Goal: Transaction & Acquisition: Purchase product/service

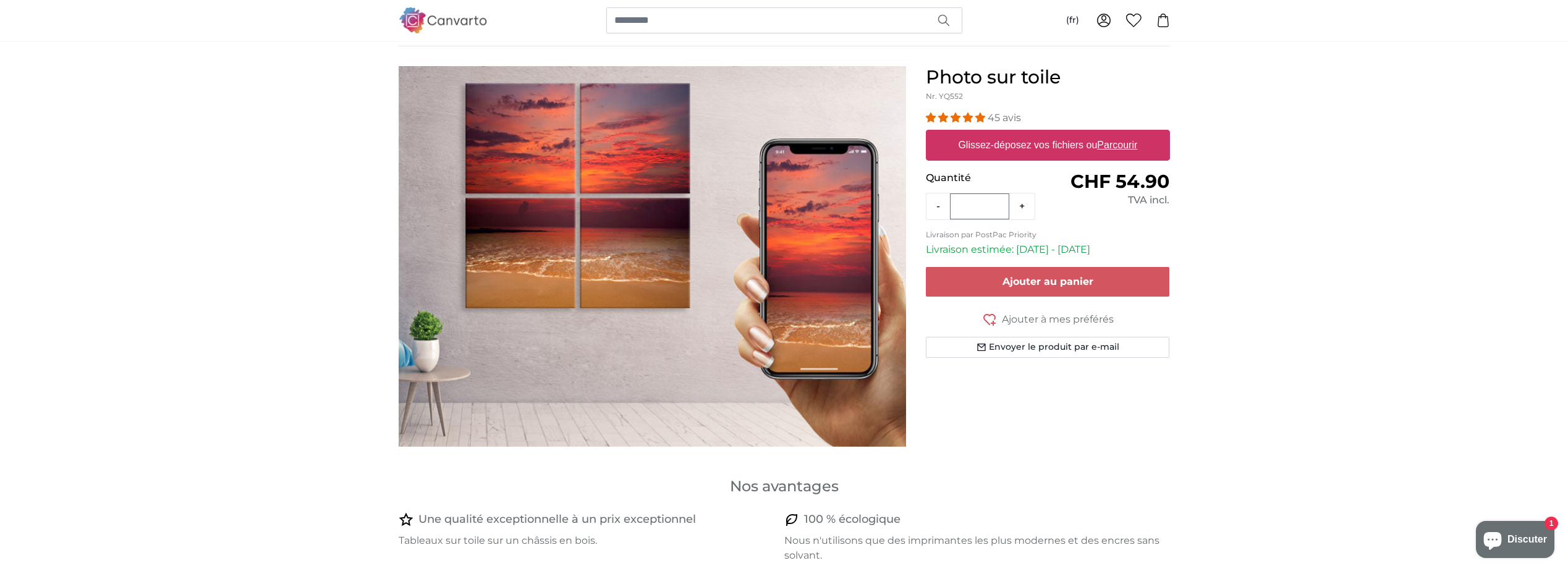
scroll to position [62, 0]
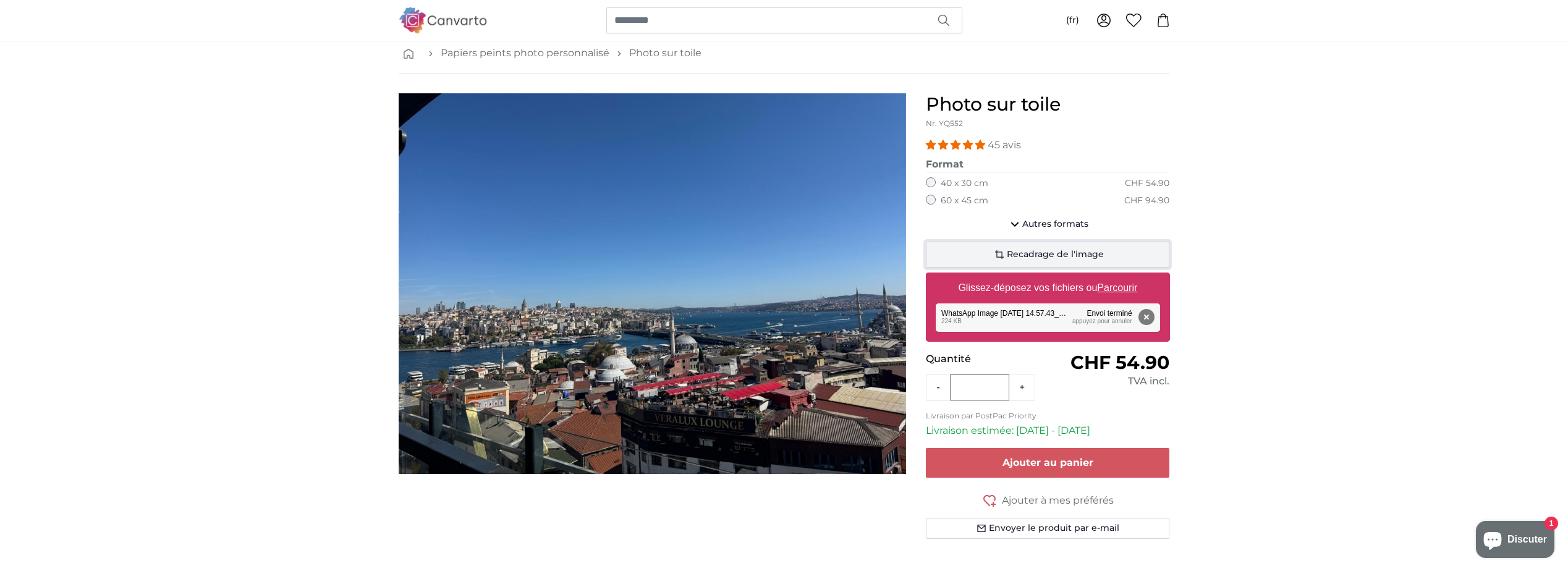
click at [1038, 261] on span "Recadrage de l'image" at bounding box center [1055, 255] width 97 height 13
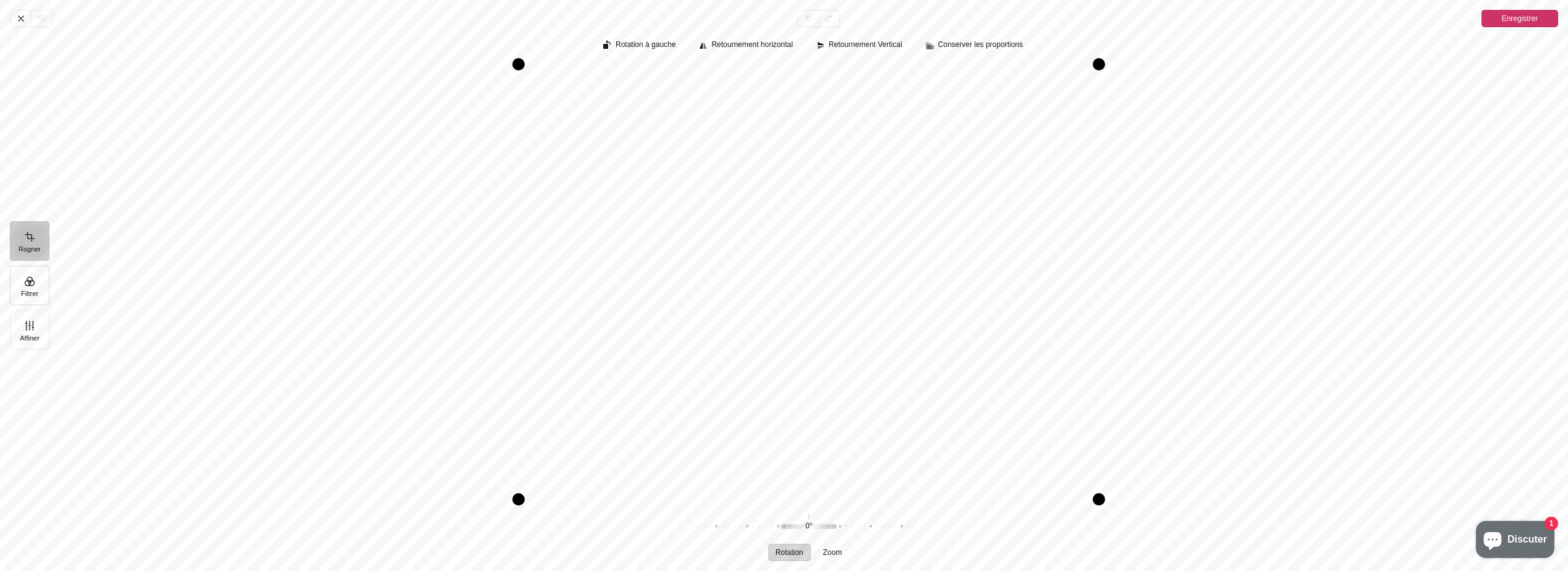
click at [41, 289] on button "Filtrer" at bounding box center [30, 286] width 39 height 40
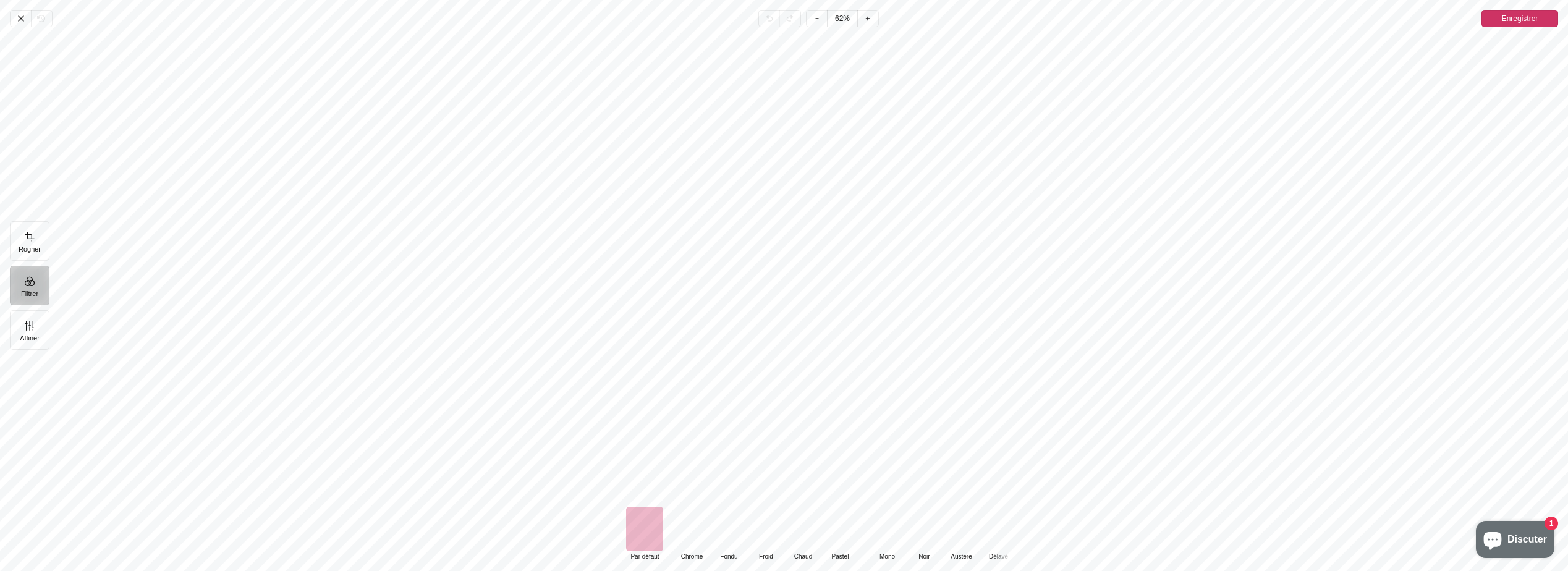
click at [687, 542] on div "Pintura" at bounding box center [692, 529] width 38 height 44
click at [728, 542] on div "Pintura" at bounding box center [729, 529] width 38 height 44
click at [772, 542] on div "Pintura" at bounding box center [766, 529] width 38 height 44
click at [689, 541] on div "Pintura" at bounding box center [692, 529] width 38 height 44
click at [33, 336] on button "Affiner" at bounding box center [30, 330] width 39 height 40
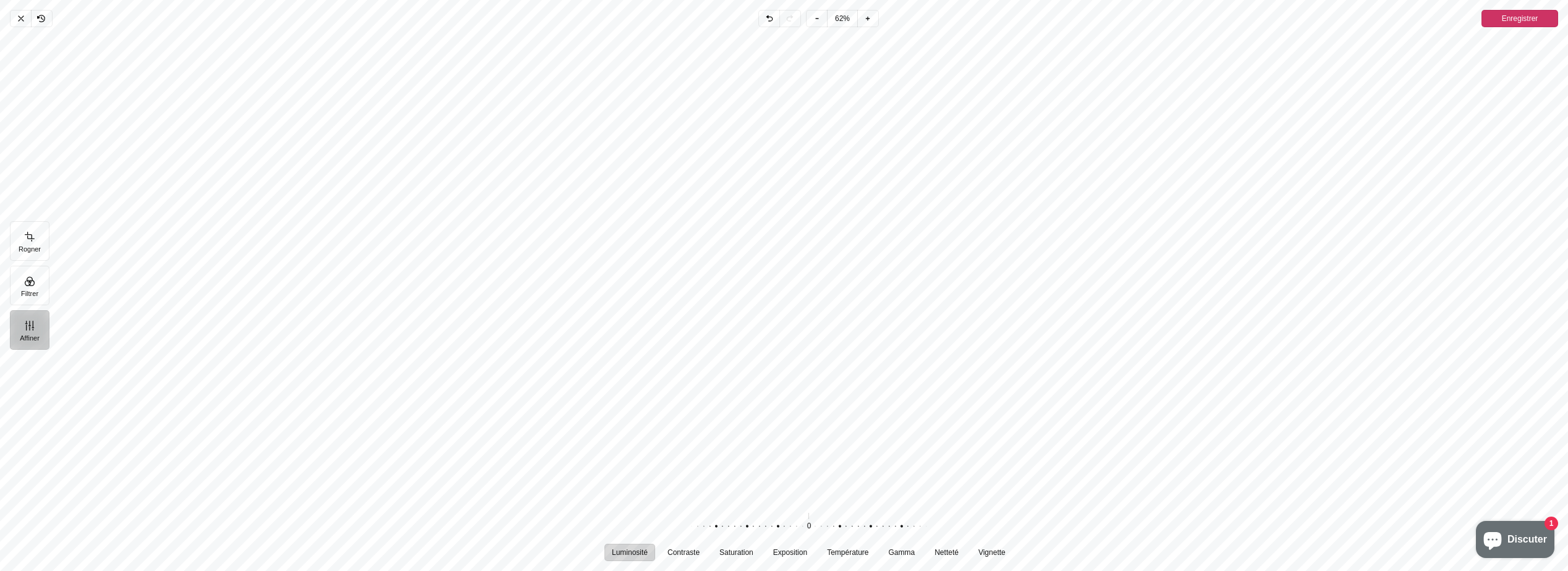
click at [1521, 37] on div "Pintura" at bounding box center [814, 269] width 1509 height 472
click at [1529, 26] on span "Enregistrer" at bounding box center [1520, 19] width 37 height 18
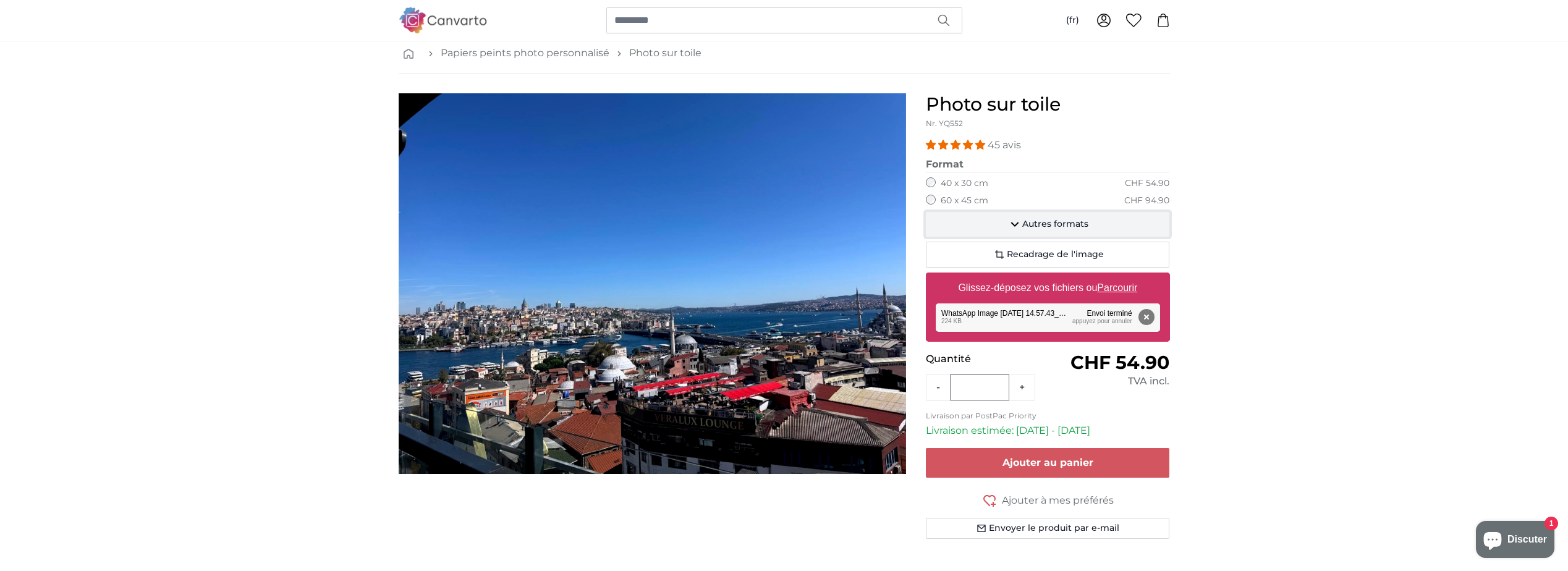
click at [1055, 221] on span "Autres formats" at bounding box center [1055, 224] width 66 height 13
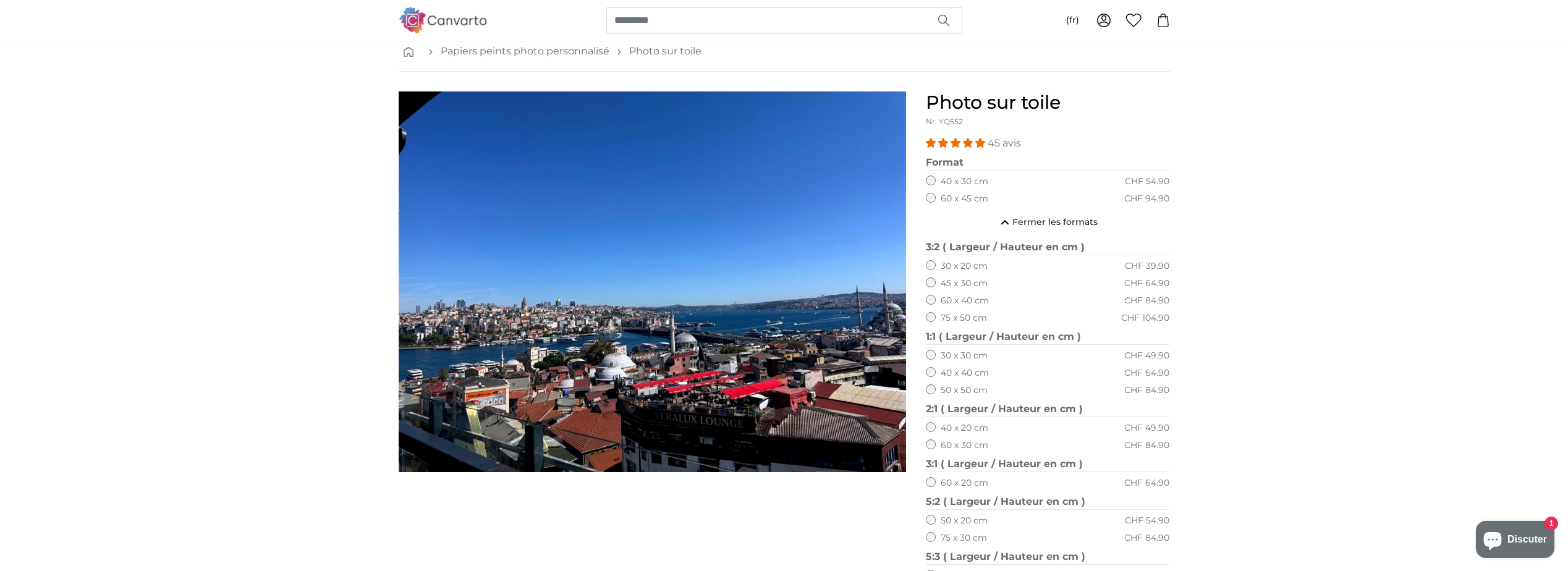
scroll to position [62, 0]
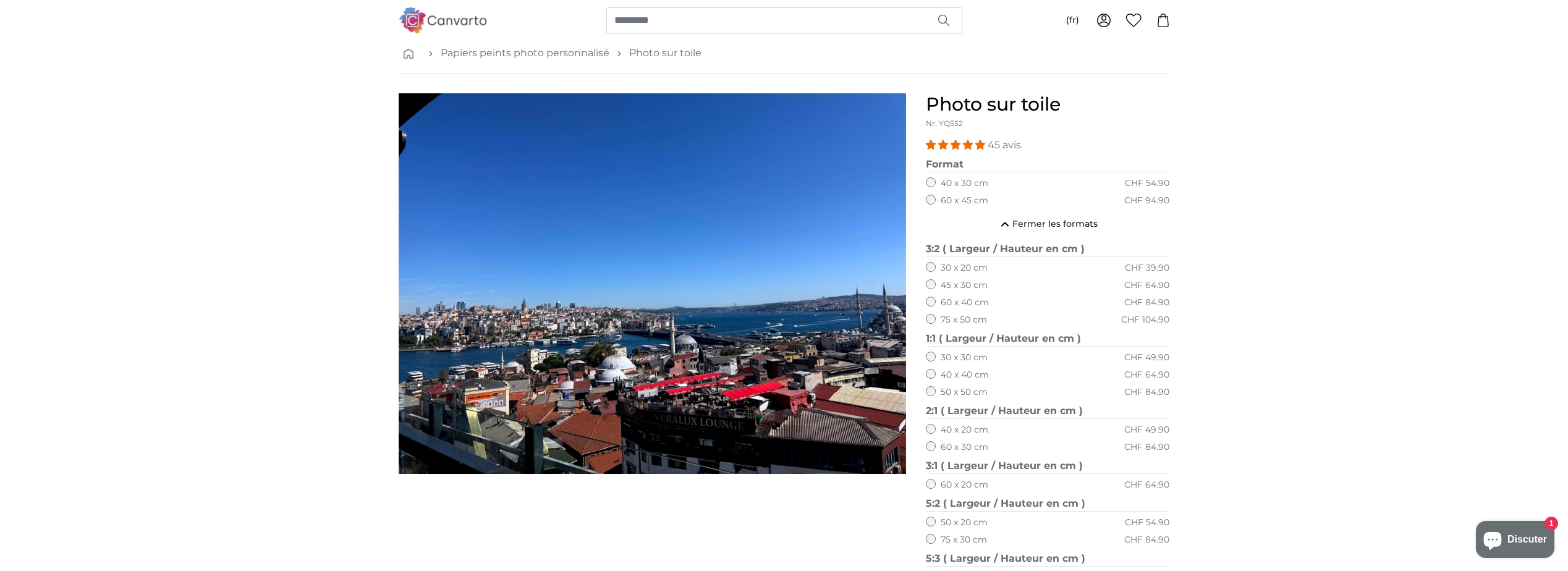
click at [965, 202] on label "60 x 45 cm" at bounding box center [965, 201] width 47 height 13
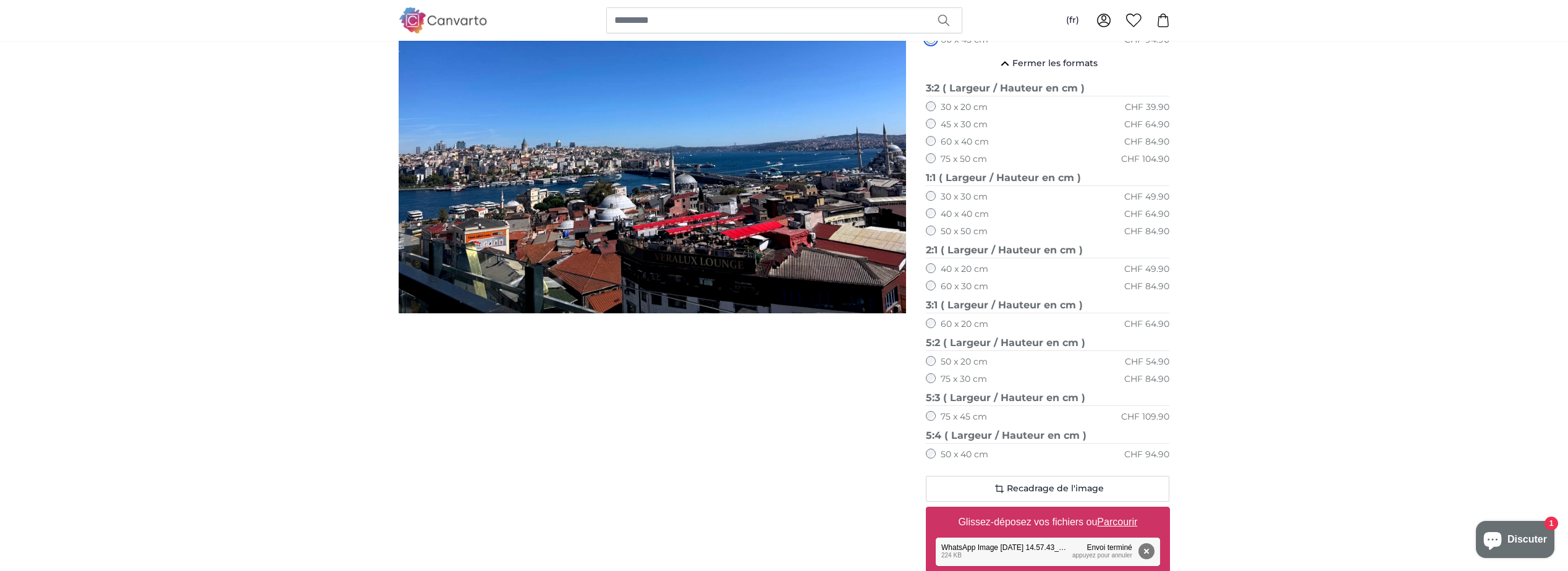
scroll to position [247, 0]
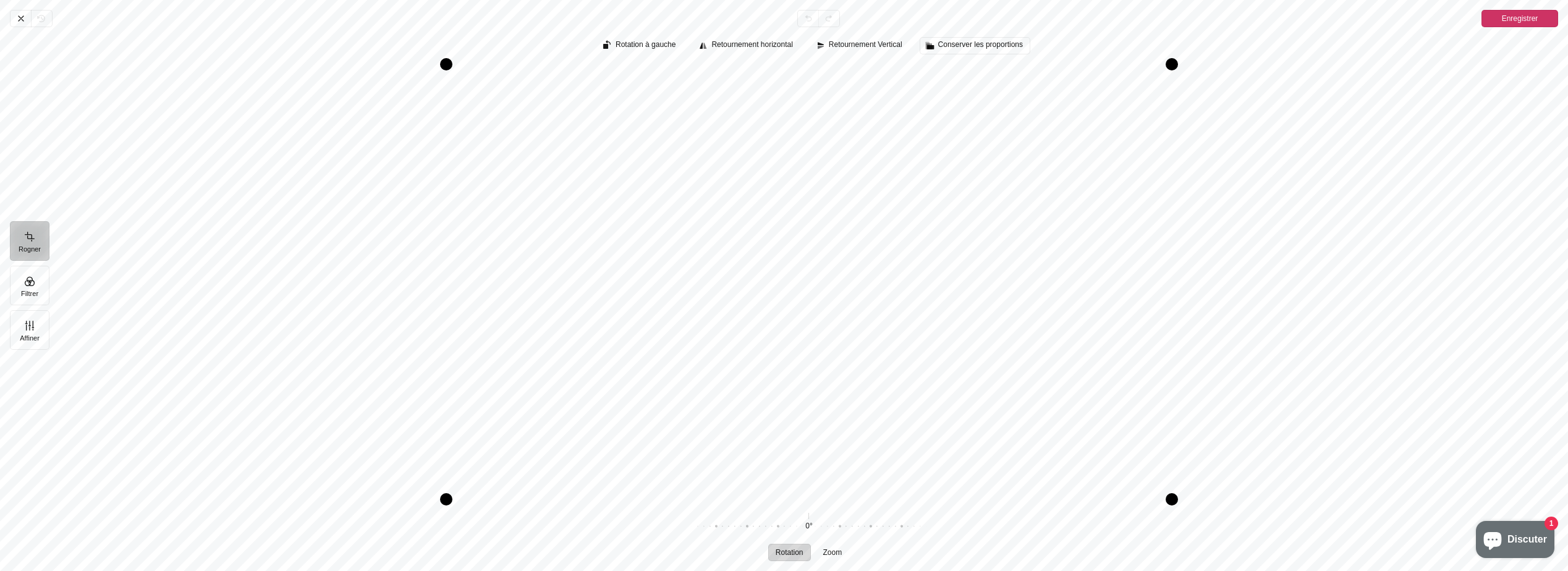
click at [957, 42] on span "Conserver les proportions" at bounding box center [980, 44] width 85 height 8
click at [26, 13] on span "Annuler" at bounding box center [20, 19] width 21 height 18
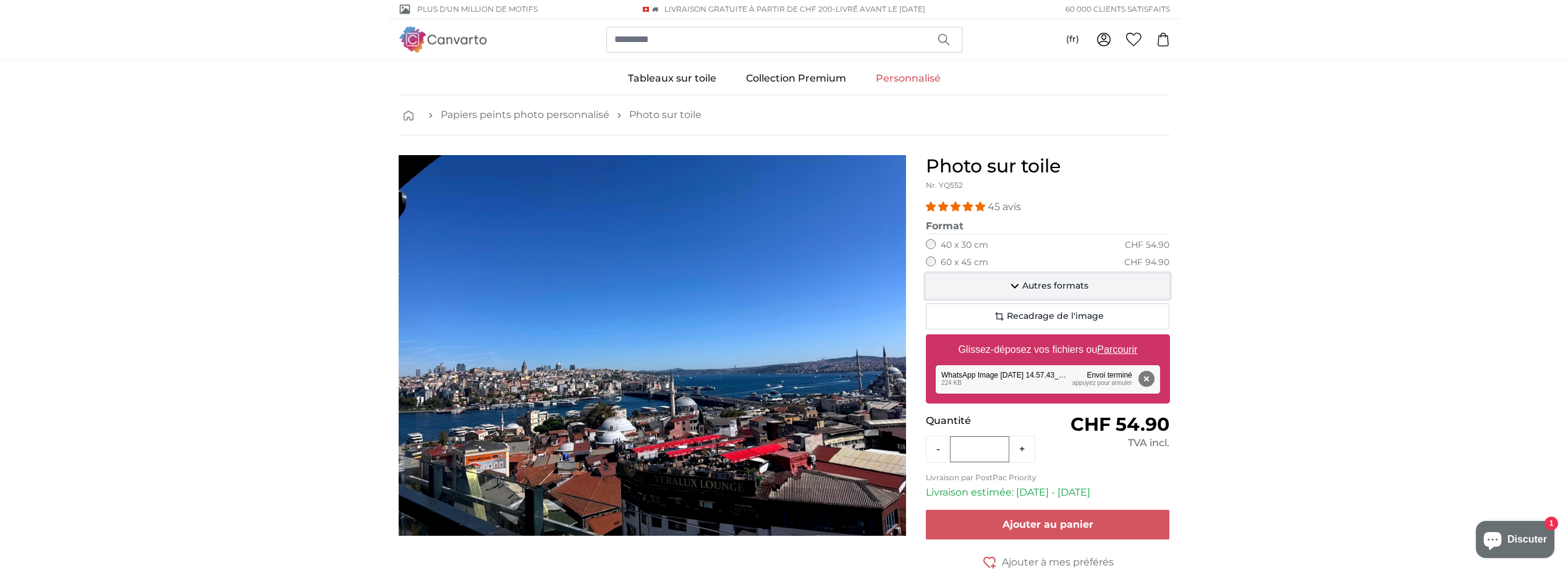
click at [1068, 286] on span "Autres formats" at bounding box center [1055, 286] width 66 height 13
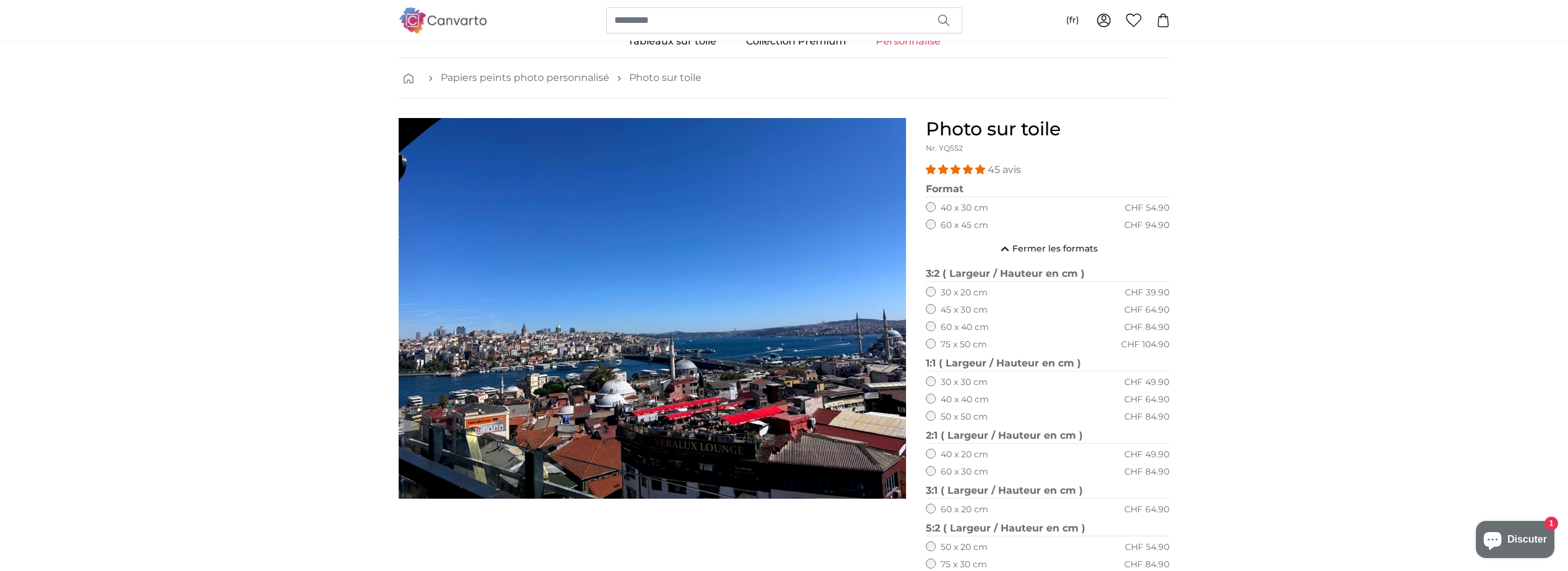
scroll to position [62, 0]
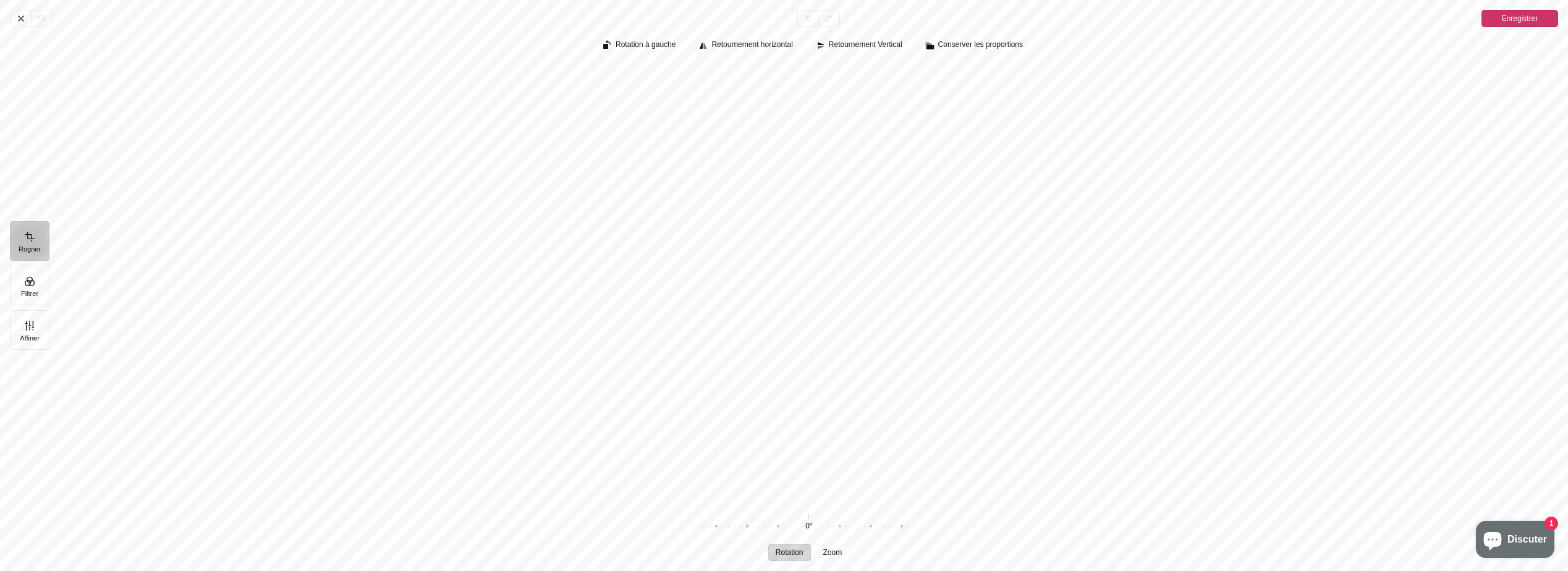
drag, startPoint x: 1136, startPoint y: 503, endPoint x: 1101, endPoint y: 412, distance: 97.5
click at [1101, 412] on div "Pintura" at bounding box center [809, 282] width 1499 height 436
click at [45, 19] on icon "Pintura" at bounding box center [41, 19] width 10 height 10
click at [14, 17] on span "Annuler" at bounding box center [20, 19] width 21 height 18
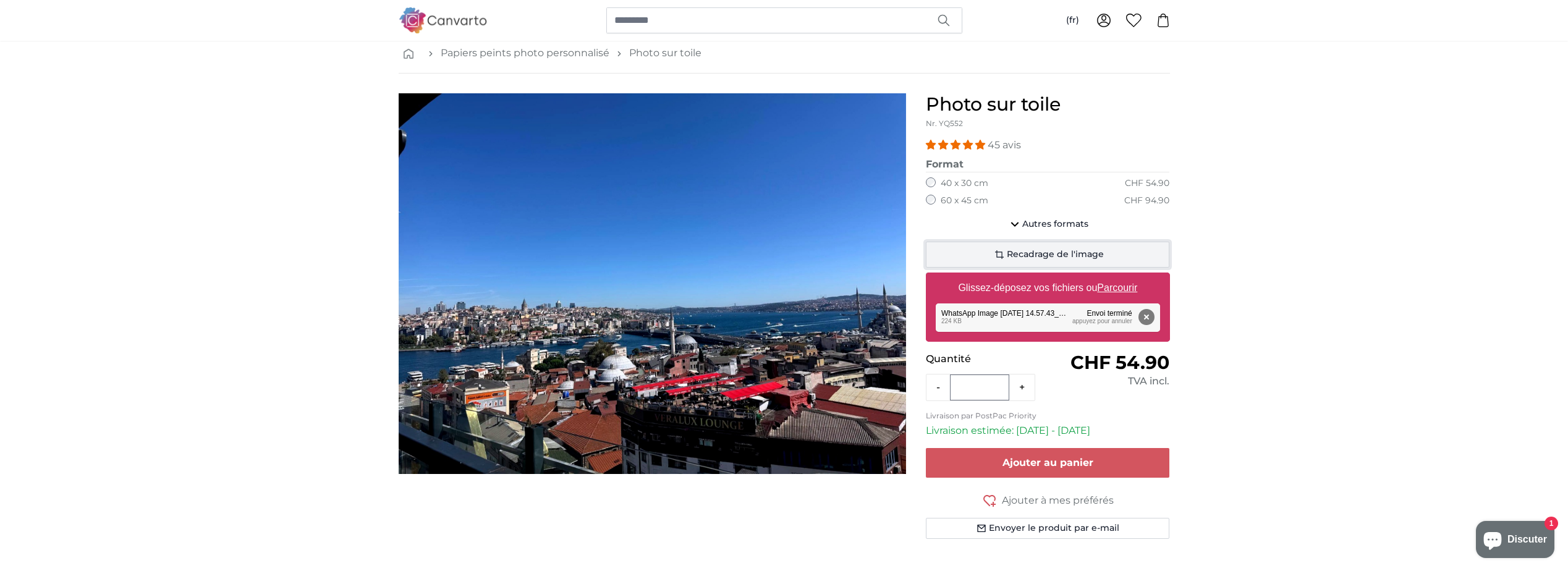
click at [1052, 262] on button "Recadrage de l'image" at bounding box center [1048, 255] width 244 height 26
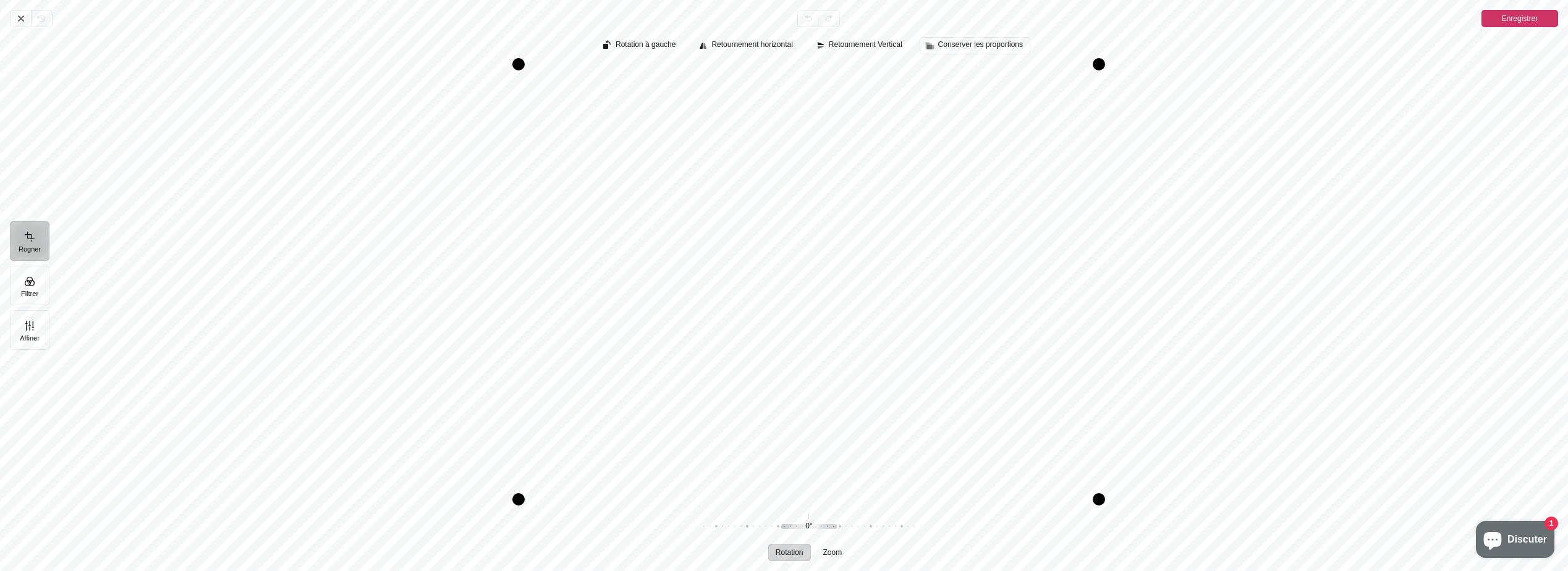
click at [945, 45] on span "Conserver les proportions" at bounding box center [980, 44] width 85 height 8
click at [973, 136] on span "4:3" at bounding box center [977, 135] width 15 height 13
click at [13, 17] on span "Annuler" at bounding box center [20, 19] width 21 height 18
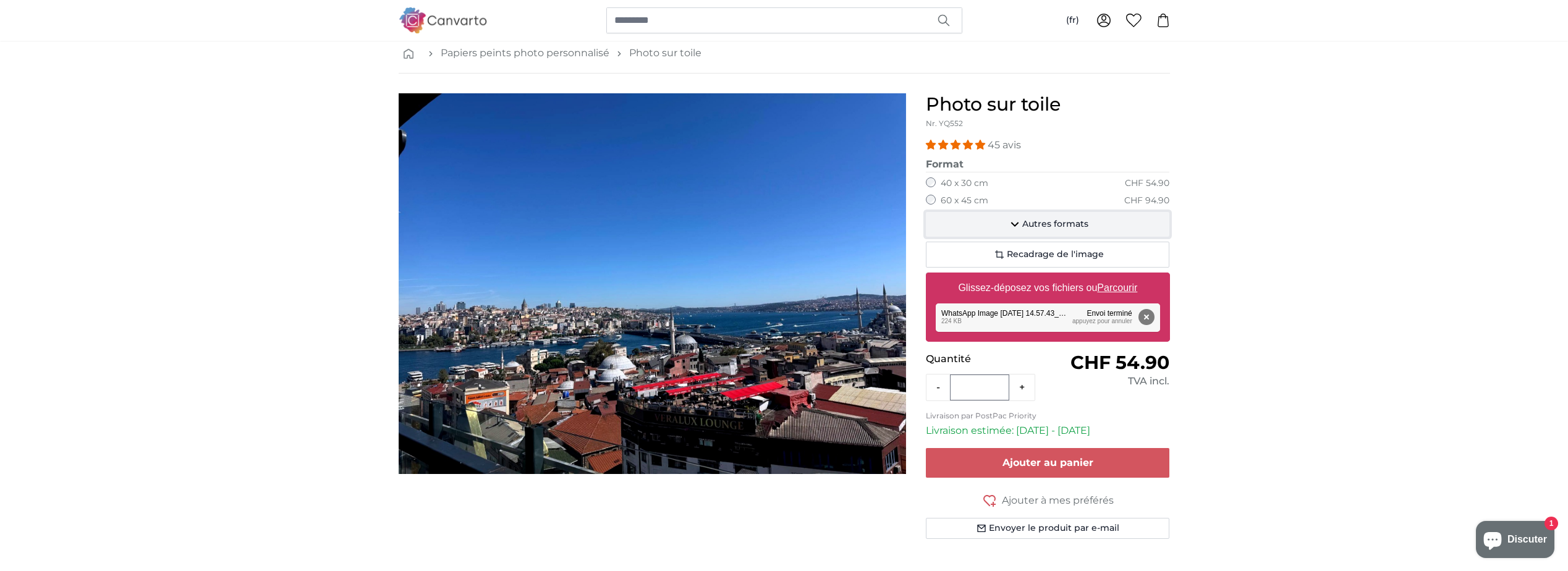
click at [1049, 215] on button "Autres formats" at bounding box center [1048, 224] width 244 height 25
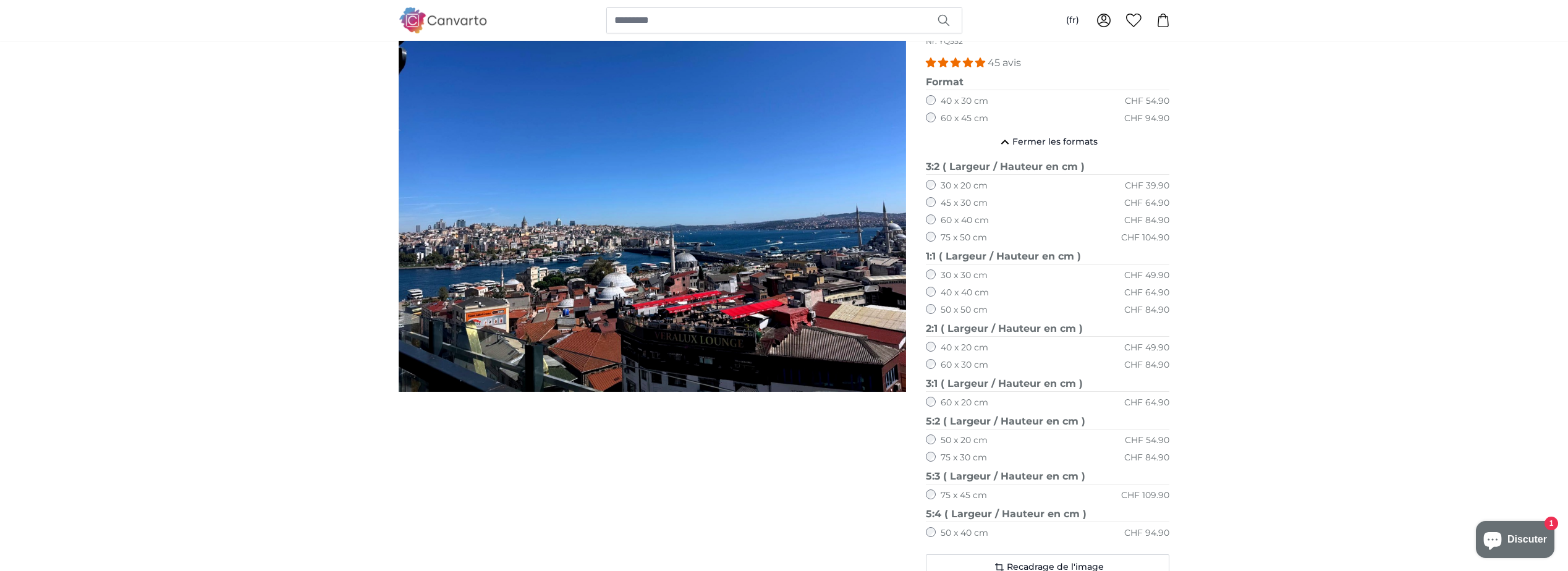
scroll to position [309, 0]
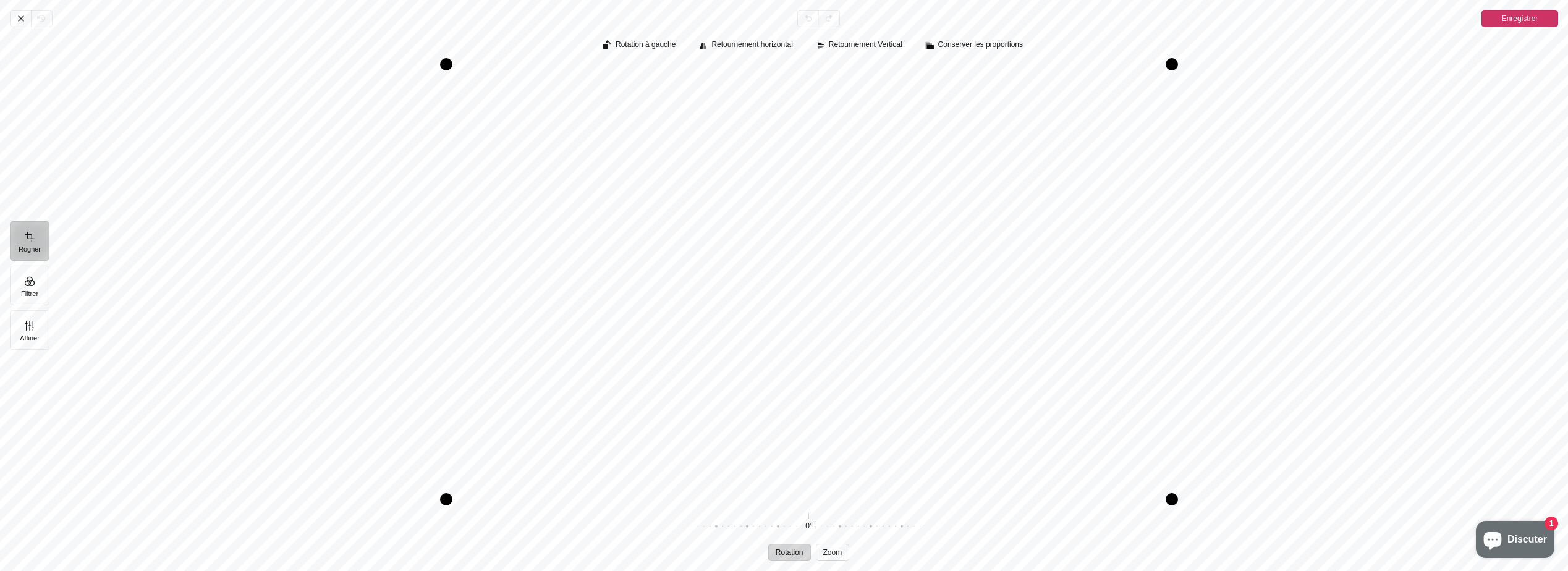
click at [835, 556] on span "Zoom" at bounding box center [832, 553] width 19 height 8
click at [22, 14] on icon "Pintura" at bounding box center [21, 19] width 10 height 10
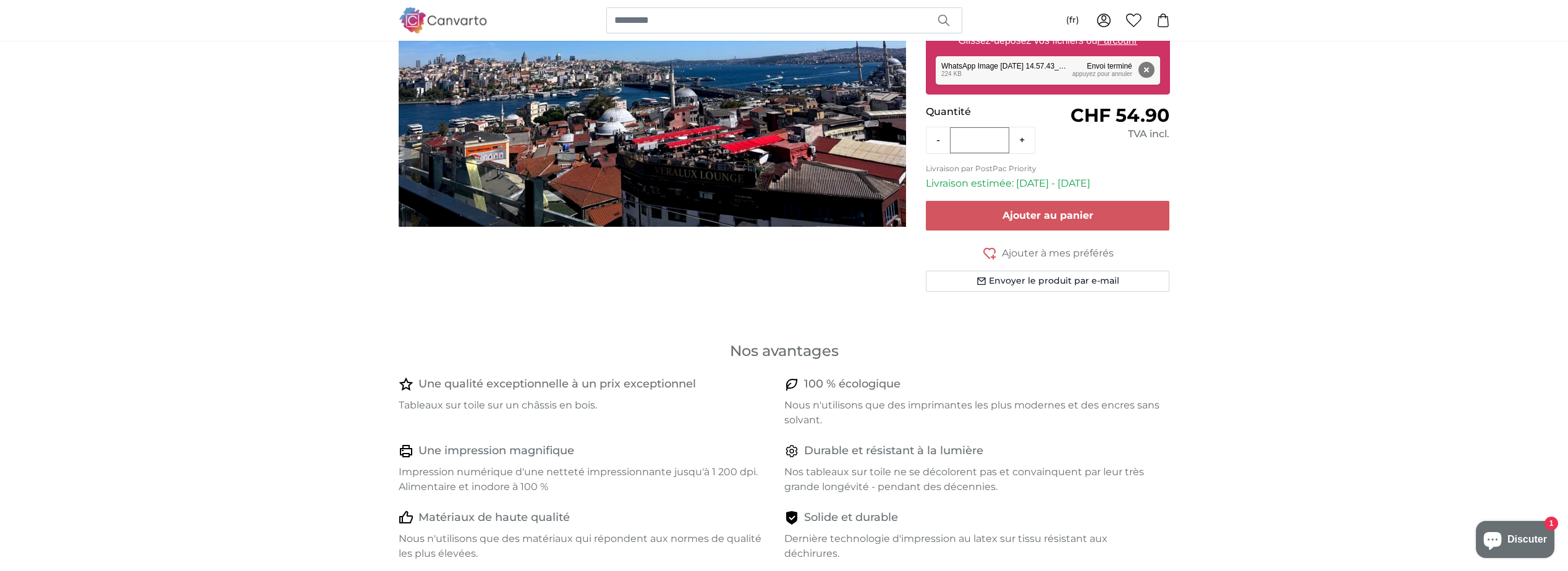
click at [1504, 541] on icon "Fenêtre de chat" at bounding box center [1492, 539] width 30 height 30
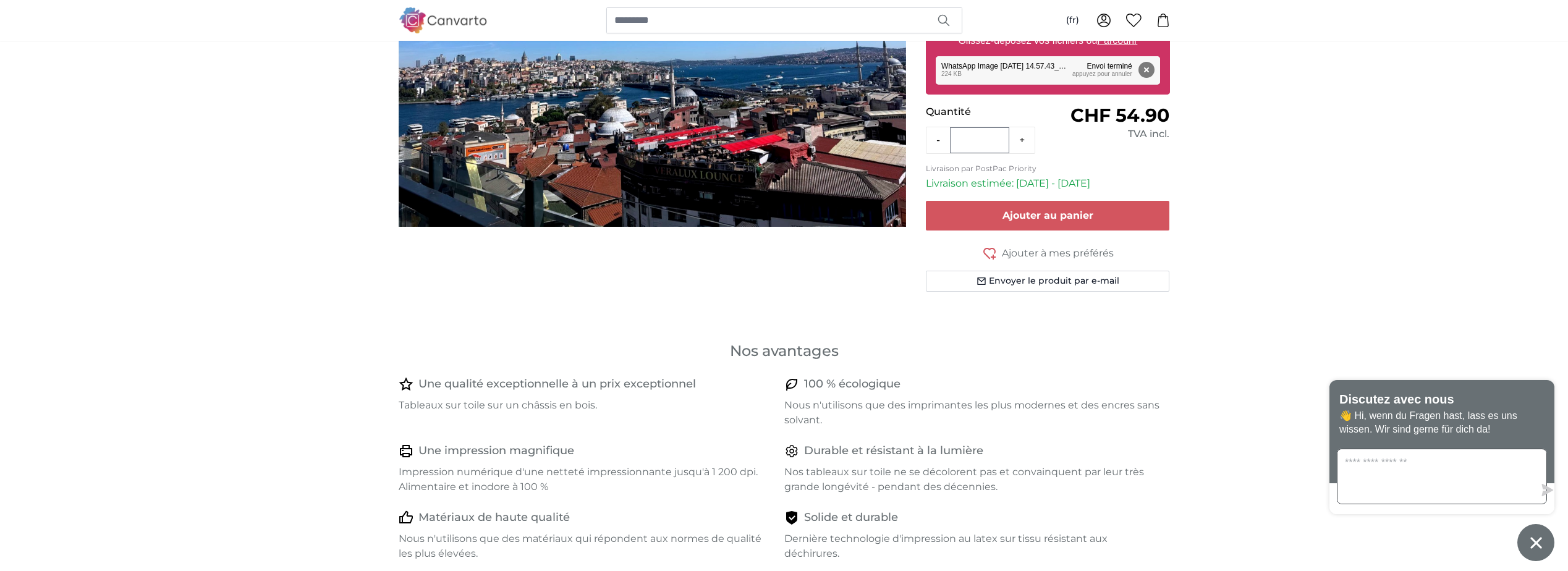
click at [1427, 485] on textarea "Contactez-nous" at bounding box center [1435, 476] width 196 height 54
type textarea "*******"
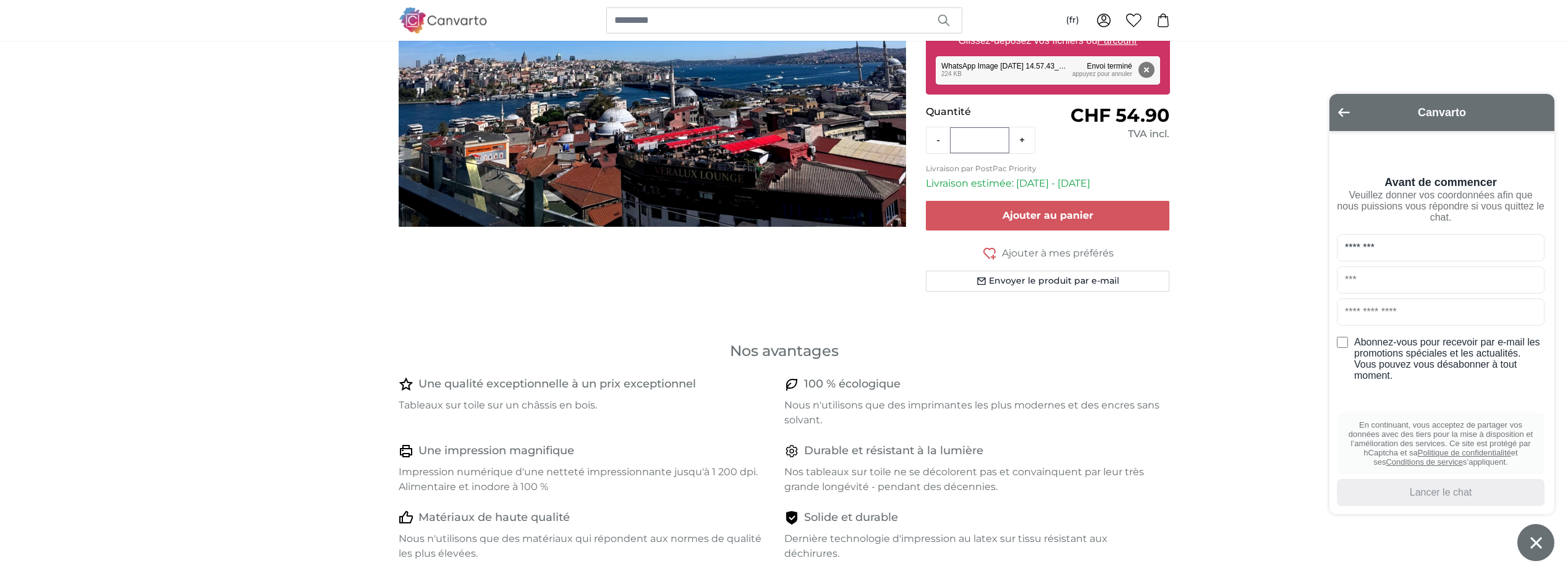
type input "********"
